Goal: Check status: Check status

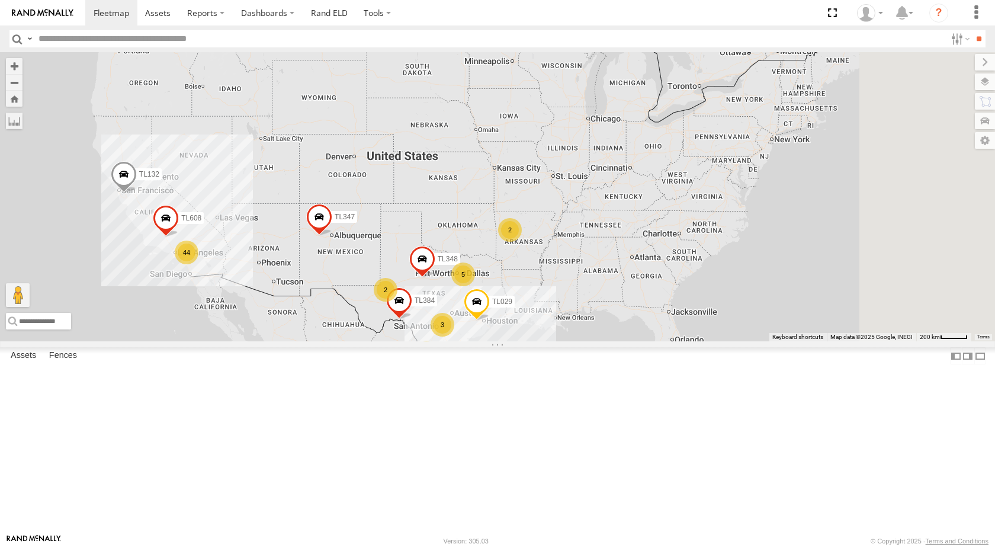
drag, startPoint x: 795, startPoint y: 94, endPoint x: 618, endPoint y: 171, distance: 193.6
click at [618, 171] on div "TL384 TL348 TL029 TL132 TL347 TL608 19 44 5 2 3 2" at bounding box center [497, 196] width 995 height 289
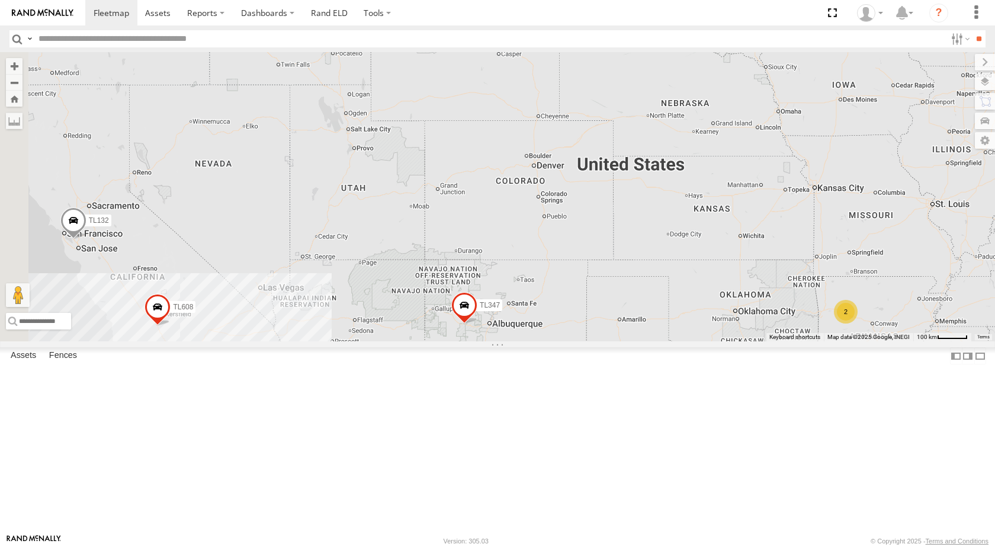
drag, startPoint x: 633, startPoint y: 237, endPoint x: 920, endPoint y: 226, distance: 288.1
click at [926, 226] on div "TL384 TL348 TL029 TL132 TL347 TL608 4 2 2 TK943" at bounding box center [497, 196] width 995 height 289
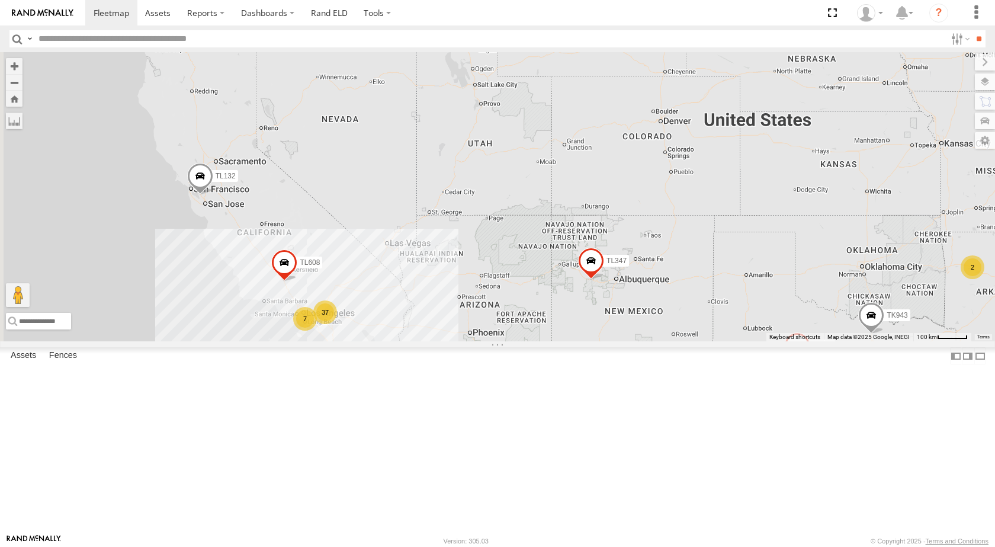
drag, startPoint x: 556, startPoint y: 271, endPoint x: 721, endPoint y: 226, distance: 171.1
click at [721, 226] on div "TL384 TL348 TL029 TL132 TL347 TL608 4 2 2 TK943 37 7" at bounding box center [497, 196] width 995 height 289
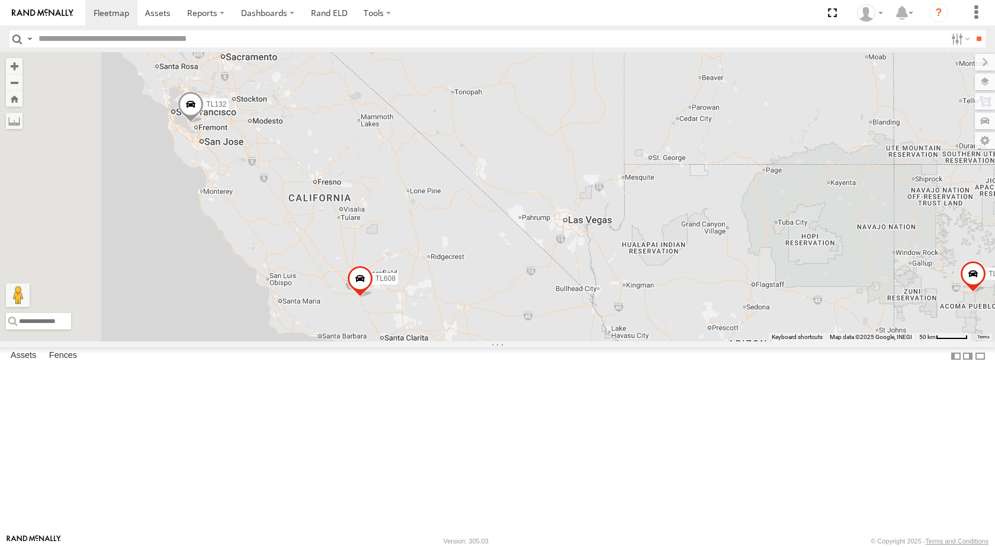
drag, startPoint x: 423, startPoint y: 255, endPoint x: 496, endPoint y: 146, distance: 131.6
click at [496, 146] on div "TL384 TL348 TL029 TL132 TL347 TL608 TK943" at bounding box center [497, 196] width 995 height 289
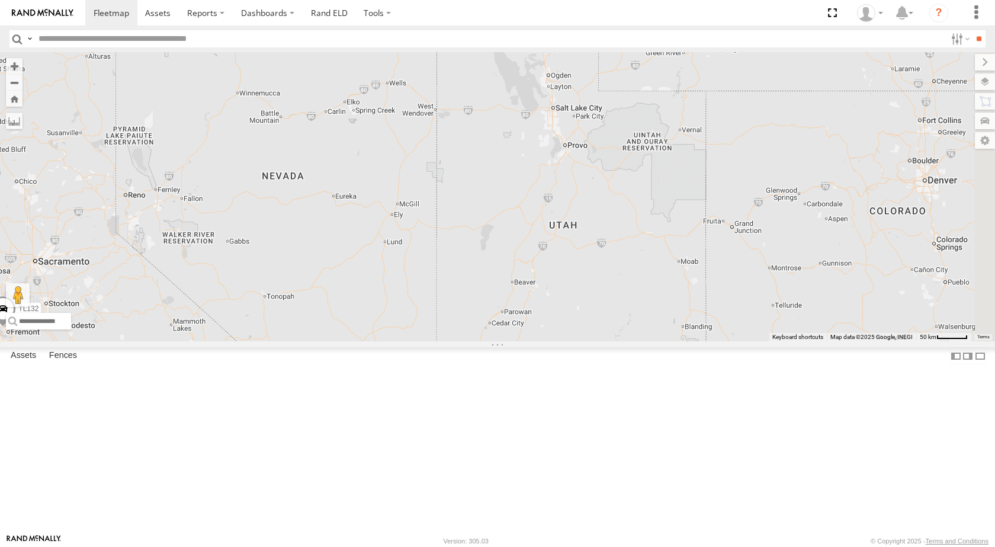
drag, startPoint x: 738, startPoint y: 227, endPoint x: 533, endPoint y: 422, distance: 283.2
click at [548, 341] on div "TL384 TL348 TL029 TL132 TL347 TL608 TK943 37 4 3" at bounding box center [497, 196] width 995 height 289
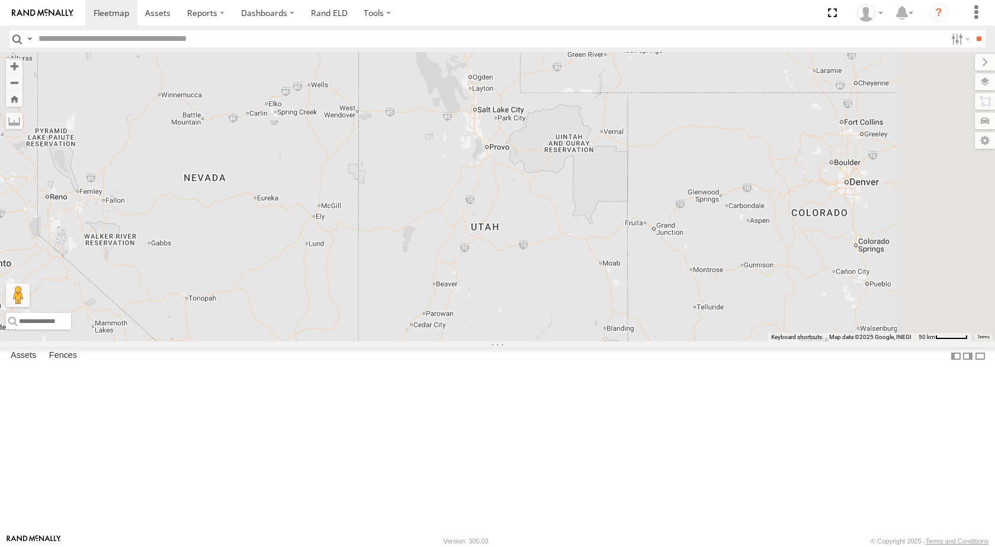
drag, startPoint x: 660, startPoint y: 342, endPoint x: 599, endPoint y: 278, distance: 89.2
click at [599, 278] on div "TL384 TL348 TL029 TL132 TL347 TL608 TK943" at bounding box center [497, 196] width 995 height 289
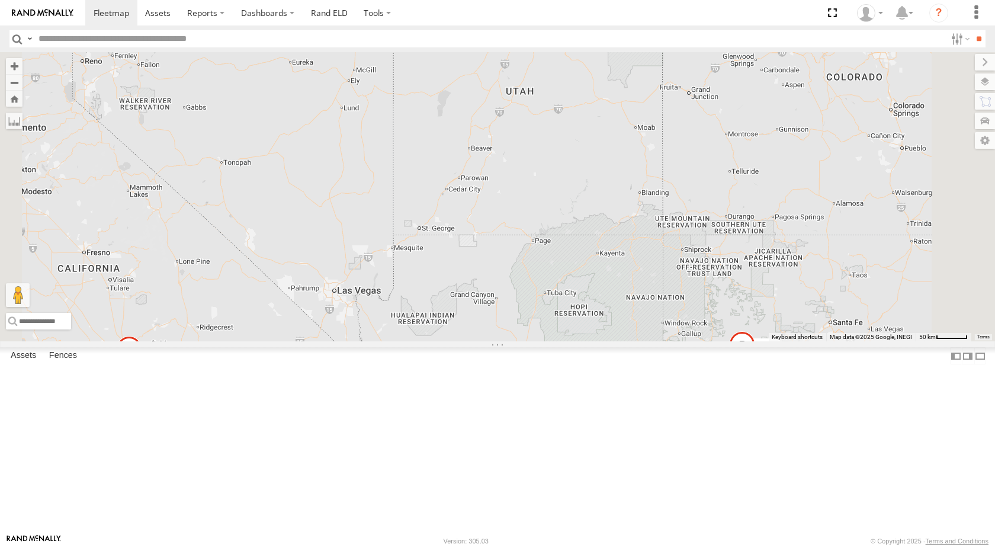
drag, startPoint x: 608, startPoint y: 371, endPoint x: 650, endPoint y: 245, distance: 133.0
click at [650, 245] on div "TL384 TL348 TL029 TL132 TL347 TL608 TK943" at bounding box center [497, 196] width 995 height 289
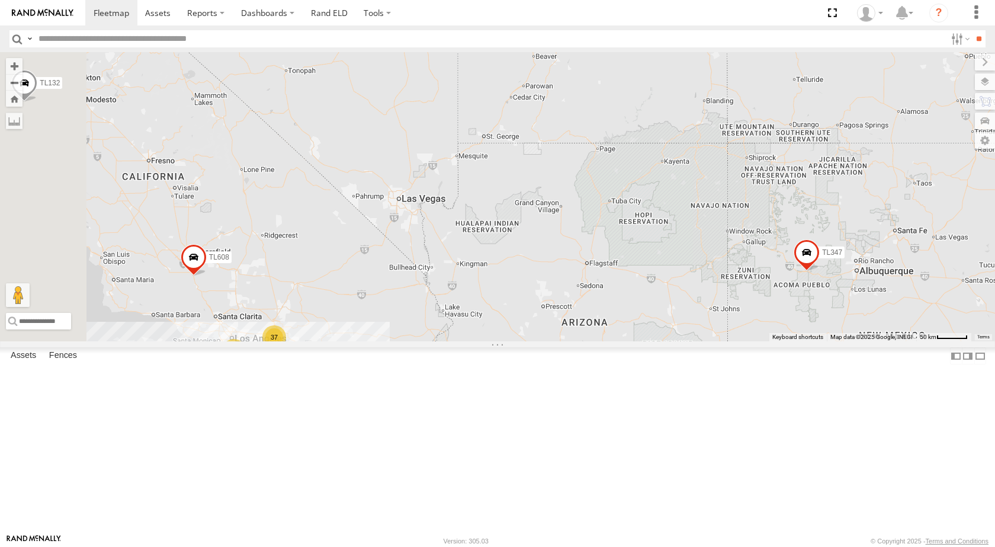
drag, startPoint x: 531, startPoint y: 391, endPoint x: 597, endPoint y: 300, distance: 112.4
click at [597, 300] on div "TL384 TL348 TL029 TL132 TL347 TL608 TK943 37 4 3" at bounding box center [497, 196] width 995 height 289
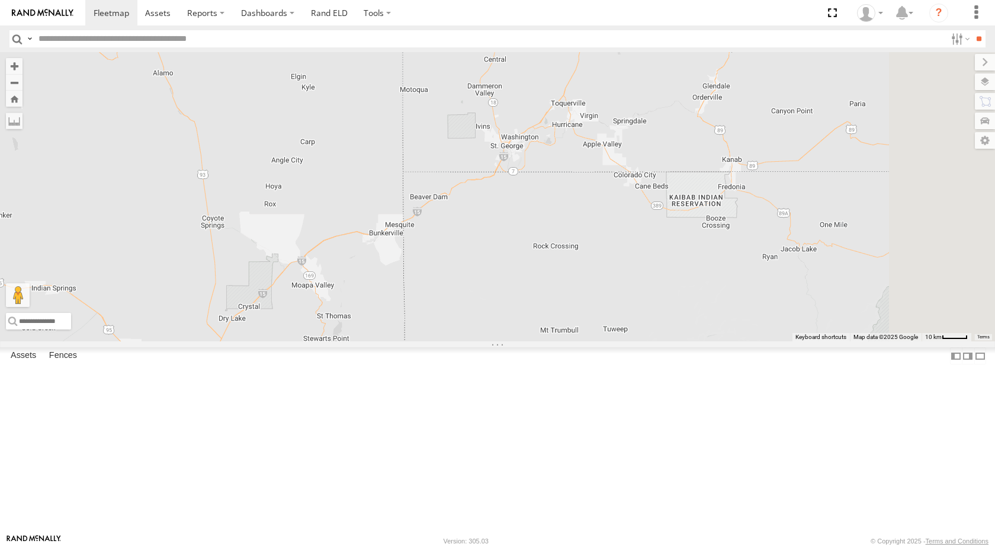
drag, startPoint x: 774, startPoint y: 247, endPoint x: 546, endPoint y: 365, distance: 256.2
click at [546, 341] on div "TL384 TL348 TL029 TL132 TL347 TL608 TK943" at bounding box center [497, 196] width 995 height 289
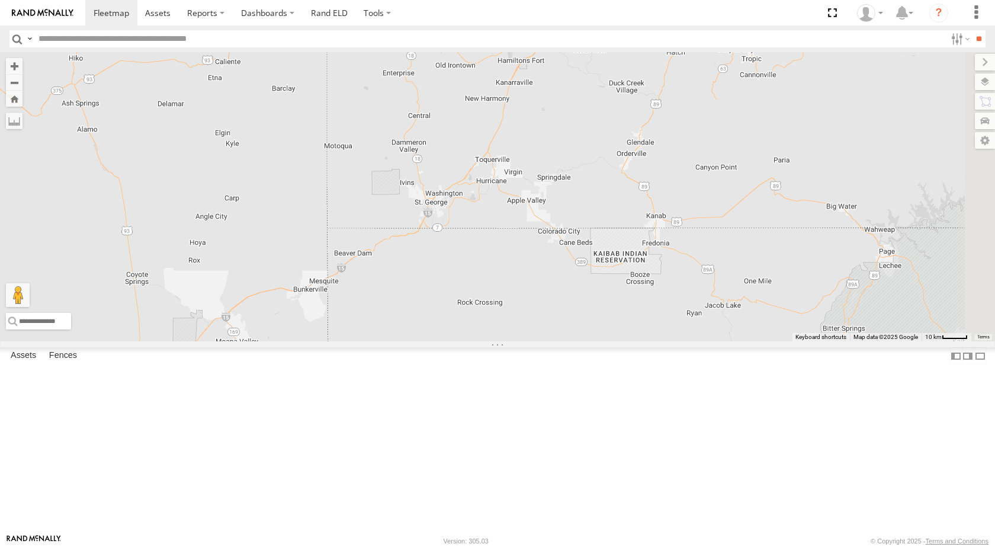
drag, startPoint x: 559, startPoint y: 325, endPoint x: 480, endPoint y: 384, distance: 98.1
click at [480, 341] on div "TL384 TL348 TL029 TL132 TL347 TL608 TK943" at bounding box center [497, 196] width 995 height 289
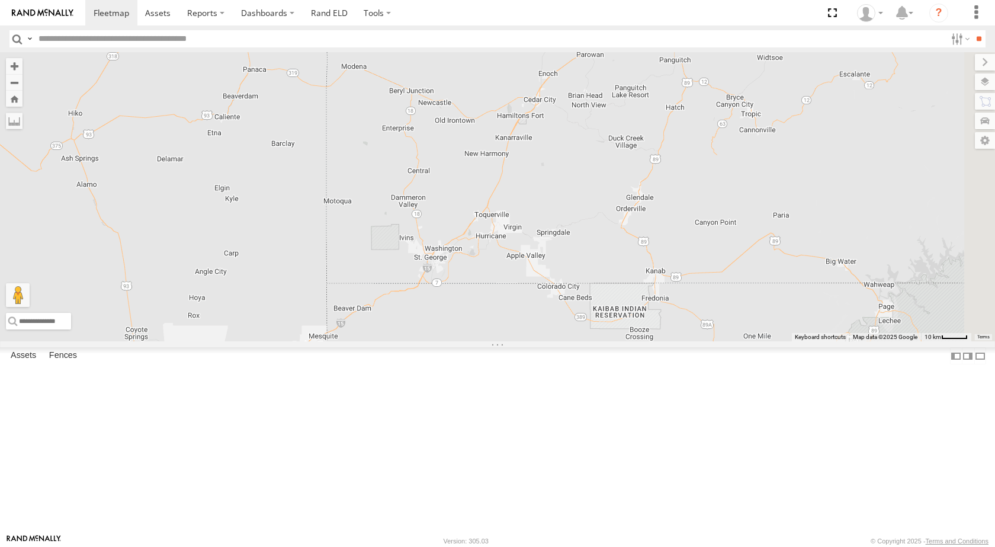
drag, startPoint x: 595, startPoint y: 281, endPoint x: 599, endPoint y: 336, distance: 54.6
click at [599, 336] on div "TL384 TL348 TL029 TL132 TL347 TL608 TK943" at bounding box center [497, 196] width 995 height 289
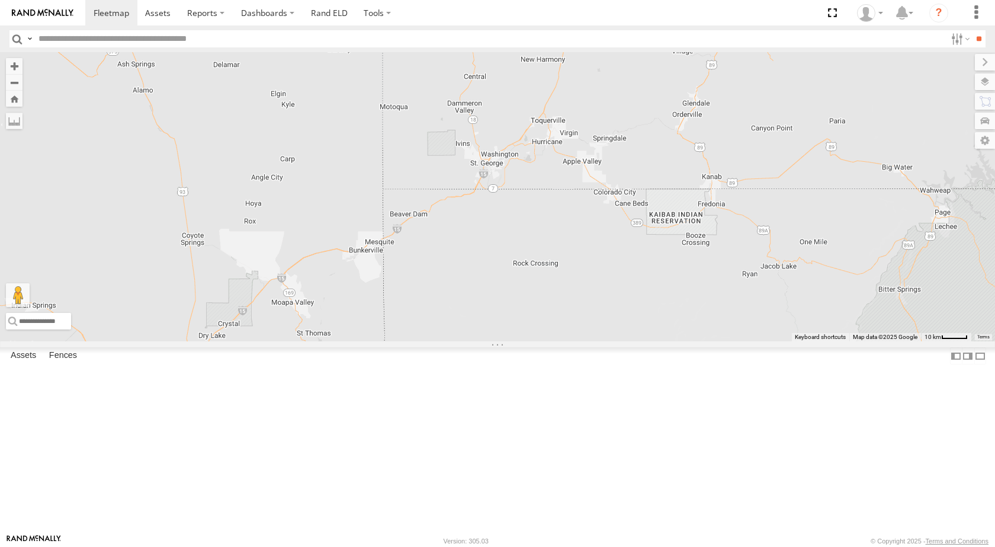
drag, startPoint x: 595, startPoint y: 330, endPoint x: 653, endPoint y: 235, distance: 111.6
click at [653, 235] on div "TL384 TL348 TL029 TL132 TL347 TL608 TK943" at bounding box center [497, 196] width 995 height 289
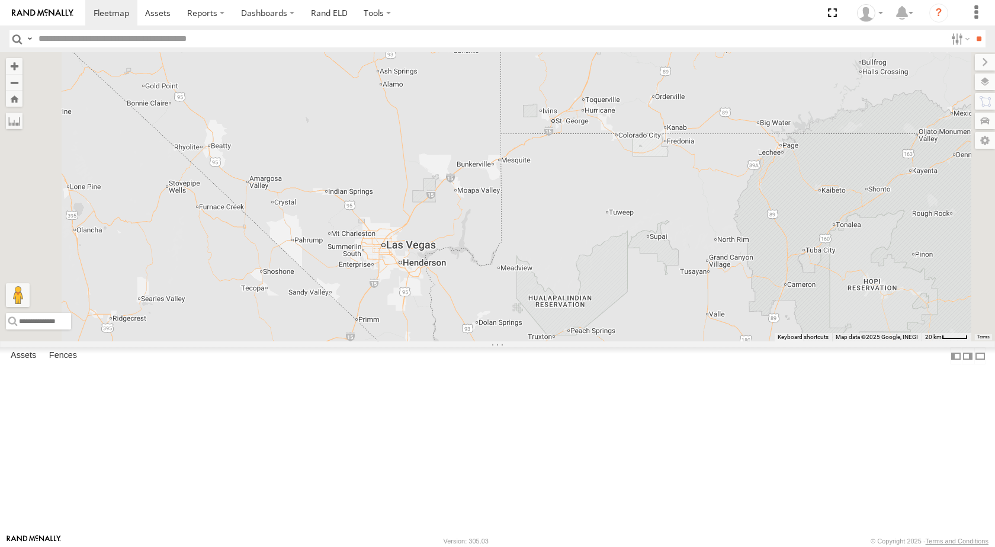
drag, startPoint x: 513, startPoint y: 359, endPoint x: 618, endPoint y: 288, distance: 126.7
click at [618, 288] on div "TL384 TL348 TL029 TL132 TL347 TL608 TK943" at bounding box center [497, 196] width 995 height 289
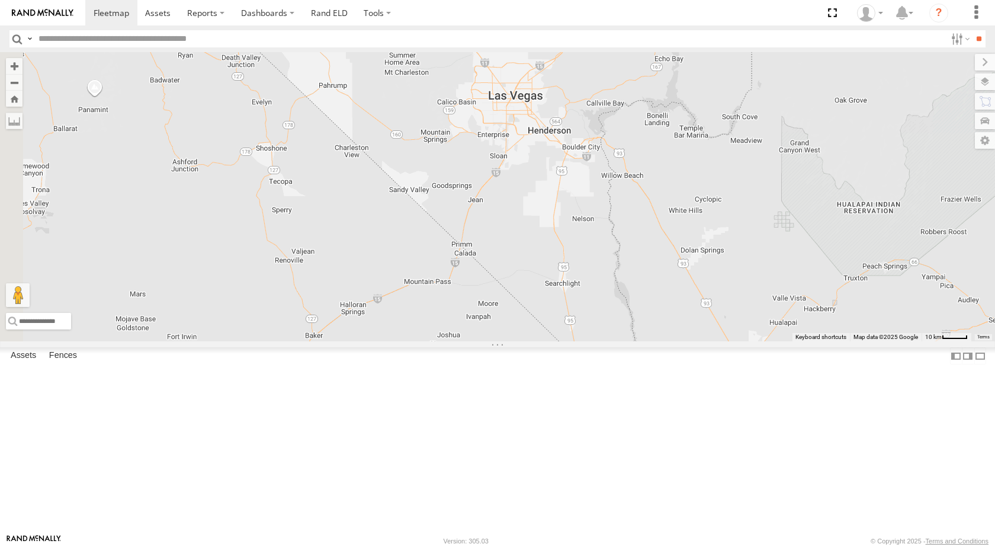
drag, startPoint x: 589, startPoint y: 314, endPoint x: 682, endPoint y: 224, distance: 129.4
click at [682, 224] on div "TL384 TL348 TL029 TL132 TL347 TL608 TK943" at bounding box center [497, 196] width 995 height 289
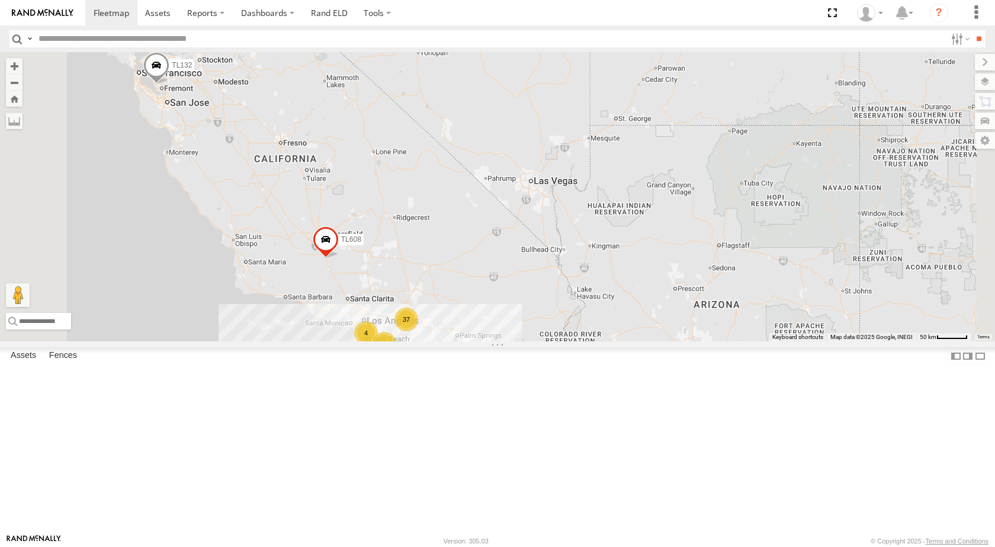
drag, startPoint x: 618, startPoint y: 342, endPoint x: 651, endPoint y: 266, distance: 83.3
click at [651, 266] on div "37 4 3 TL132 TL608" at bounding box center [497, 196] width 995 height 289
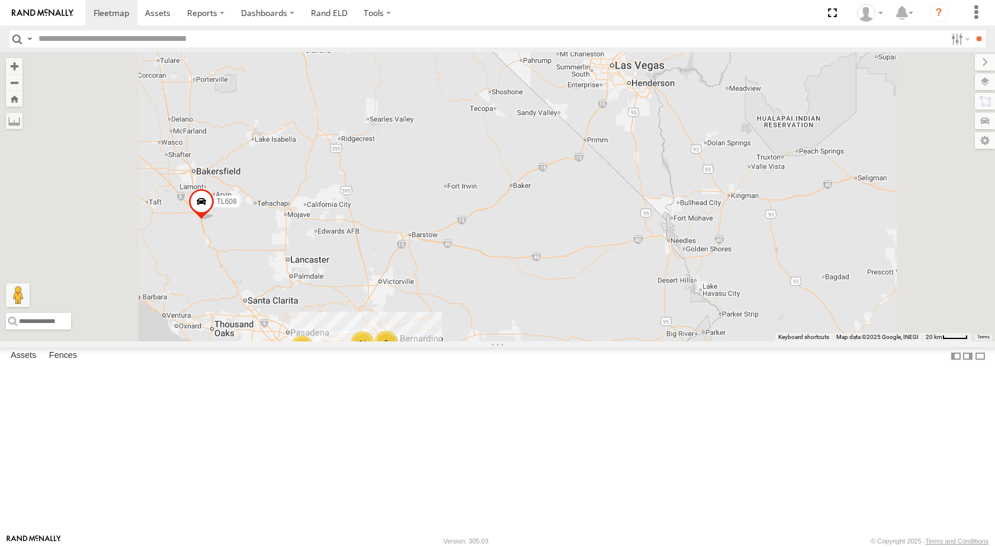
drag, startPoint x: 501, startPoint y: 461, endPoint x: 660, endPoint y: 391, distance: 174.0
click at [398, 354] on div "3" at bounding box center [386, 342] width 24 height 24
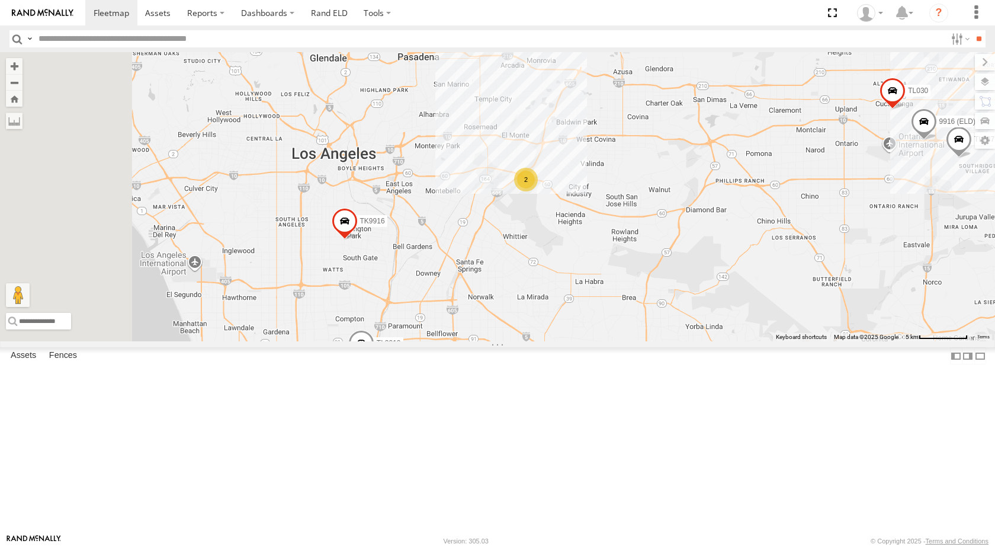
drag, startPoint x: 667, startPoint y: 221, endPoint x: 929, endPoint y: 221, distance: 261.8
click at [929, 221] on div "TL132 TL608 TL3010 3C8427104DF8 TL030 015910002848003 TK9916 TL787 9916 (ELD) 2…" at bounding box center [497, 196] width 995 height 289
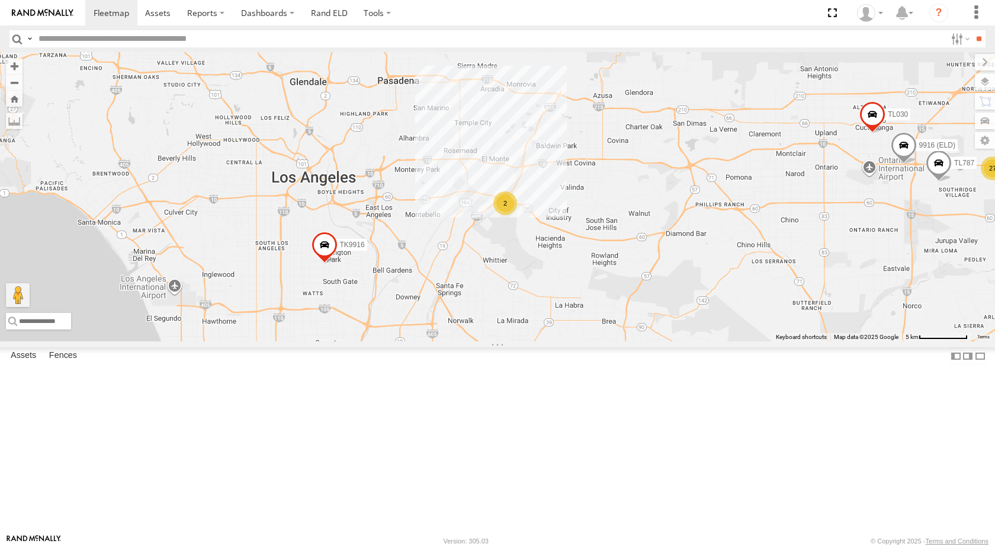
drag, startPoint x: 515, startPoint y: 267, endPoint x: 502, endPoint y: 290, distance: 26.2
click at [502, 290] on div "TL132 TL608 TL3010 3C8427104DF8 TL030 015910002848003 TK9916 TL787 9916 (ELD) 2…" at bounding box center [497, 196] width 995 height 289
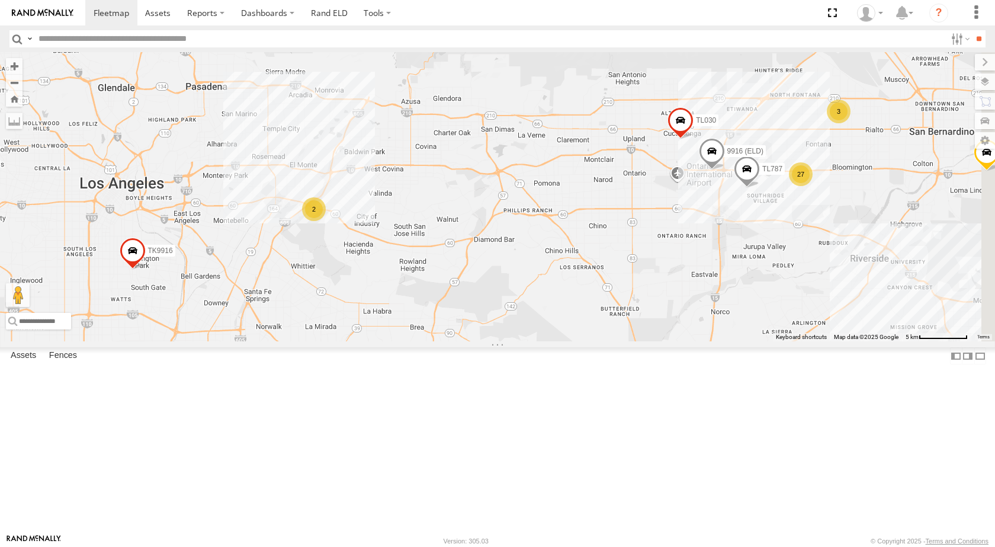
drag, startPoint x: 769, startPoint y: 287, endPoint x: 578, endPoint y: 293, distance: 191.4
click at [578, 293] on div "TL132 TL608 TL3010 3C8427104DF8 TL030 015910002848003 TK9916 TL787 9916 (ELD) 2…" at bounding box center [497, 196] width 995 height 289
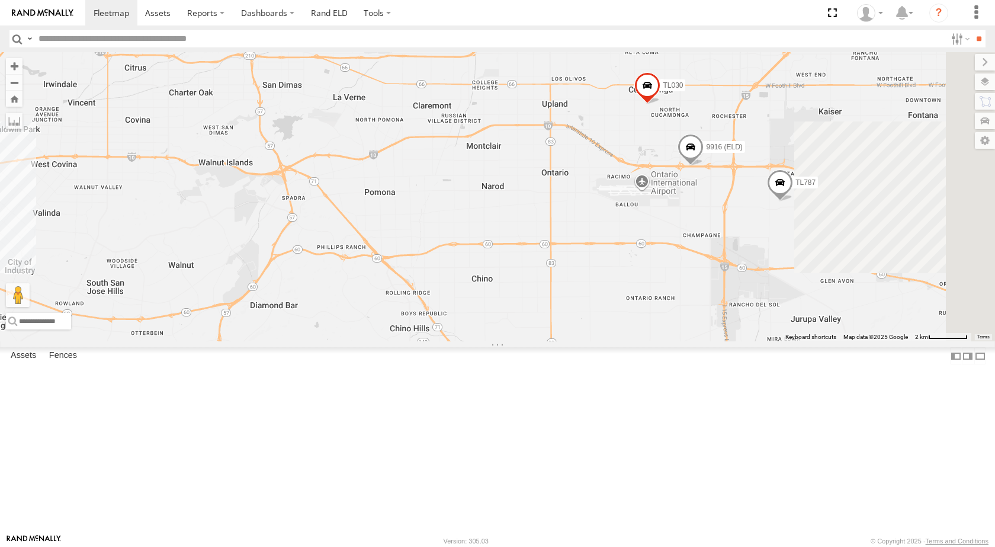
drag, startPoint x: 848, startPoint y: 280, endPoint x: 717, endPoint y: 297, distance: 132.0
click at [717, 297] on div "TL132 TL608 TL3010 3C8427104DF8 TL030 015910002848003 TK9916 TL787 9916 (ELD)" at bounding box center [497, 196] width 995 height 289
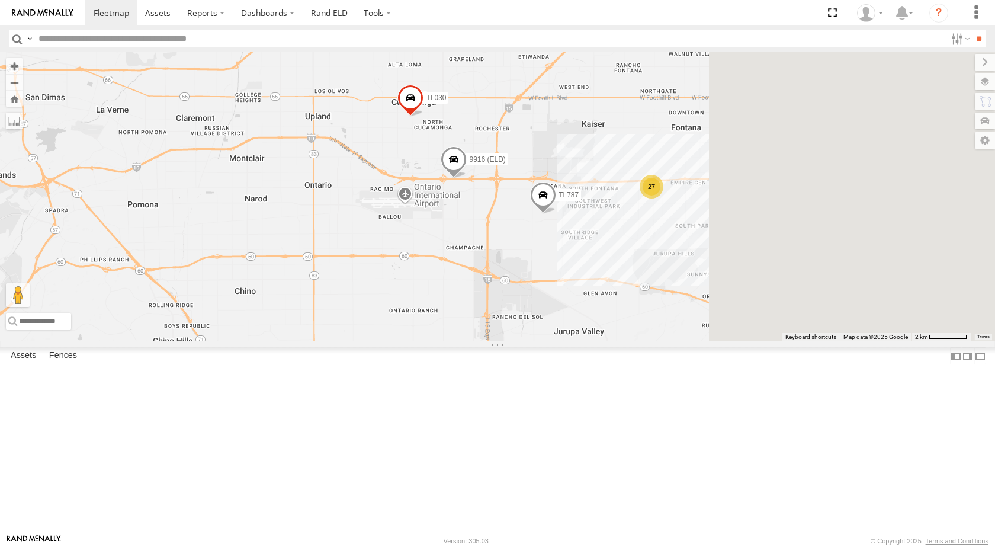
drag, startPoint x: 843, startPoint y: 315, endPoint x: 570, endPoint y: 318, distance: 273.1
click at [572, 318] on div "TL132 TL608 TL3010 3C8427104DF8 TL030 015910002848003 TK9916 TL787 9916 (ELD) 27" at bounding box center [497, 196] width 995 height 289
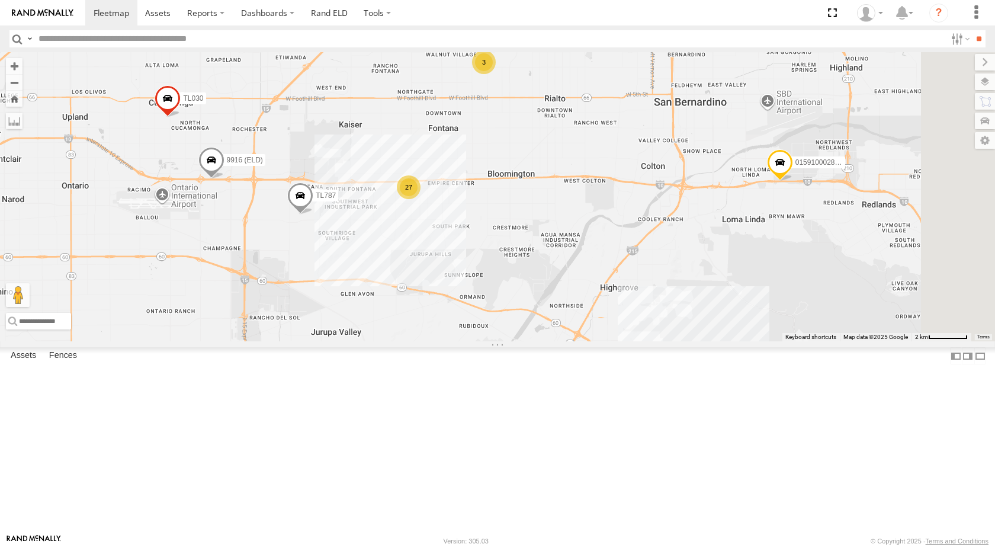
drag, startPoint x: 794, startPoint y: 317, endPoint x: 657, endPoint y: 316, distance: 136.8
click at [657, 316] on div "TL132 TL608 TL3010 3C8427104DF8 TL030 015910002848003 TK9916 TL787 9916 (ELD) 2…" at bounding box center [497, 196] width 995 height 289
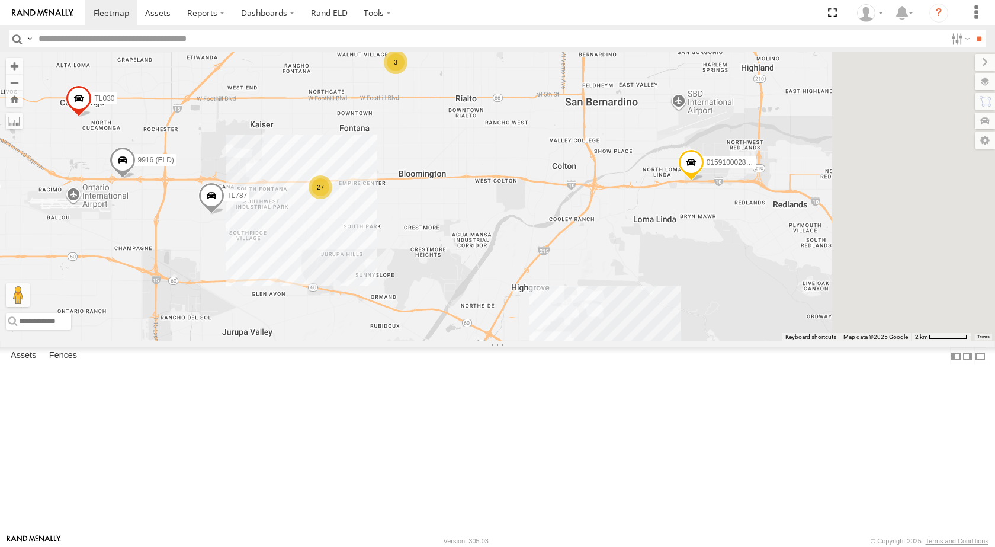
drag, startPoint x: 595, startPoint y: 316, endPoint x: 488, endPoint y: 318, distance: 106.6
click at [489, 319] on div "TL132 TL608 TL3010 3C8427104DF8 TL030 015910002848003 TK9916 TL787 9916 (ELD) 2…" at bounding box center [497, 196] width 995 height 289
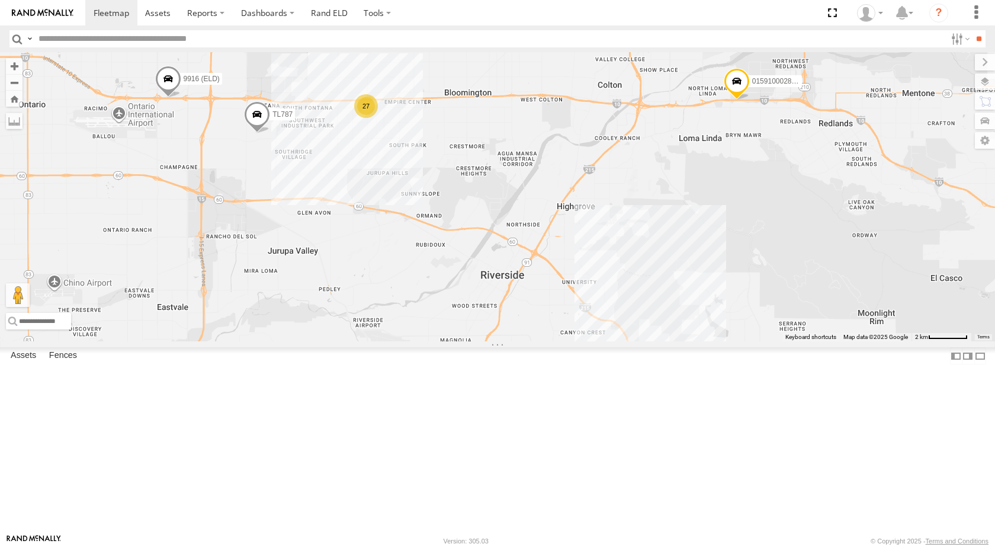
drag, startPoint x: 715, startPoint y: 358, endPoint x: 818, endPoint y: 283, distance: 127.2
click at [818, 283] on div "TL132 TL608 TL3010 3C8427104DF8 TL030 015910002848003 TK9916 TL787 9916 (ELD) 2…" at bounding box center [497, 196] width 995 height 289
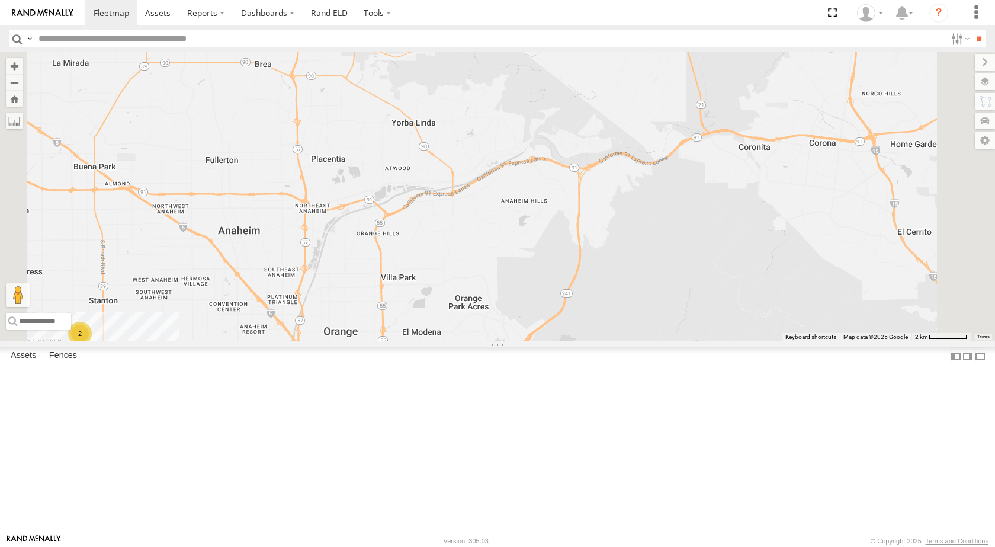
drag, startPoint x: 799, startPoint y: 288, endPoint x: 736, endPoint y: 397, distance: 126.6
click at [739, 341] on div "TL132 TL608 TL3010 3C8427104DF8 015910002848003 TK9916 TL787 9916 (ELD) 2" at bounding box center [497, 196] width 995 height 289
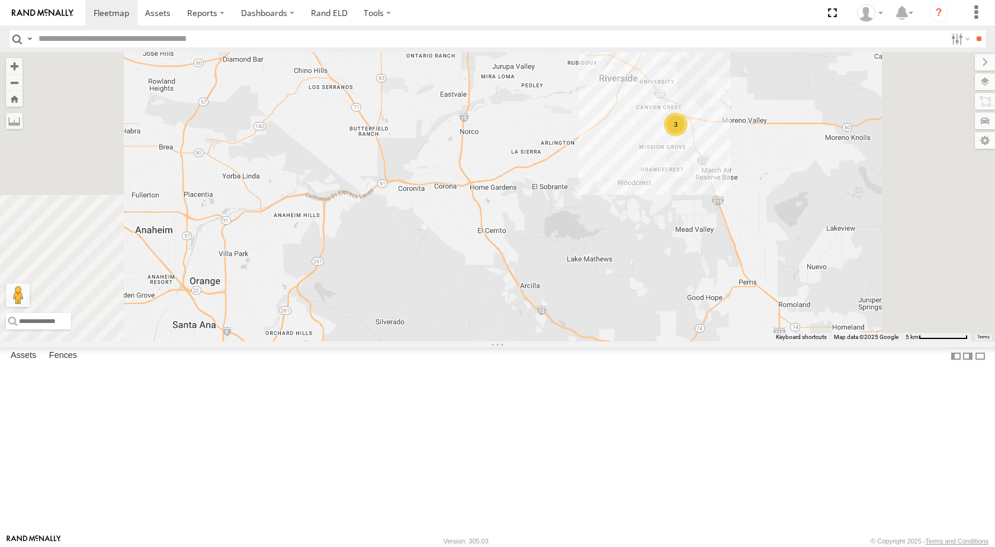
click at [0, 0] on link at bounding box center [0, 0] width 0 height 0
